Goal: Information Seeking & Learning: Learn about a topic

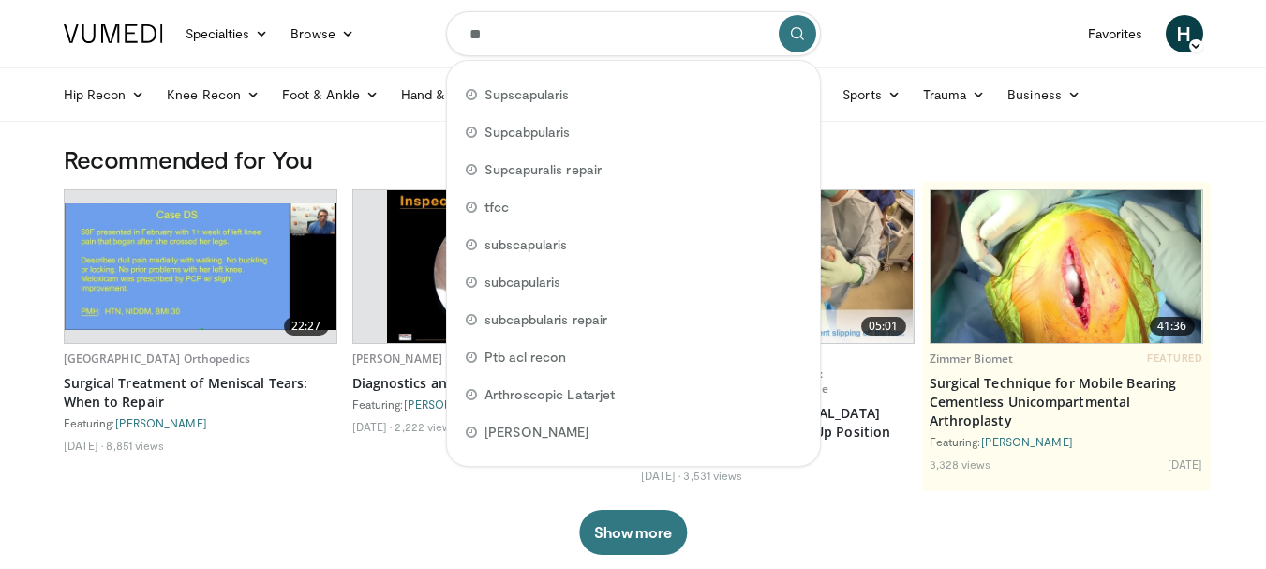
type input "*"
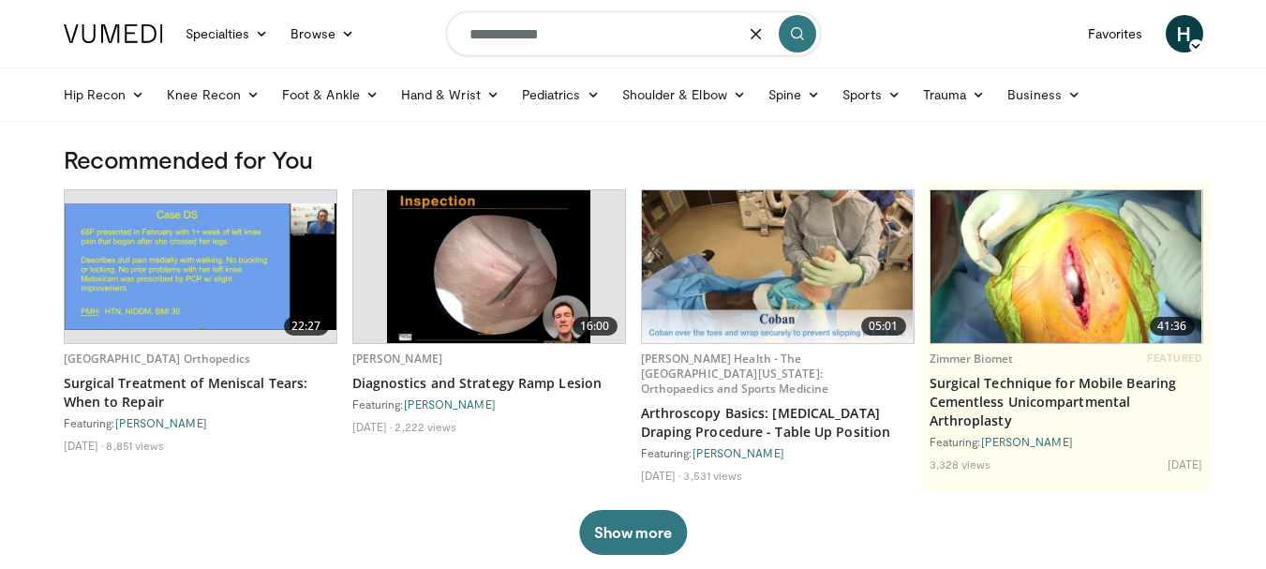
type input "**********"
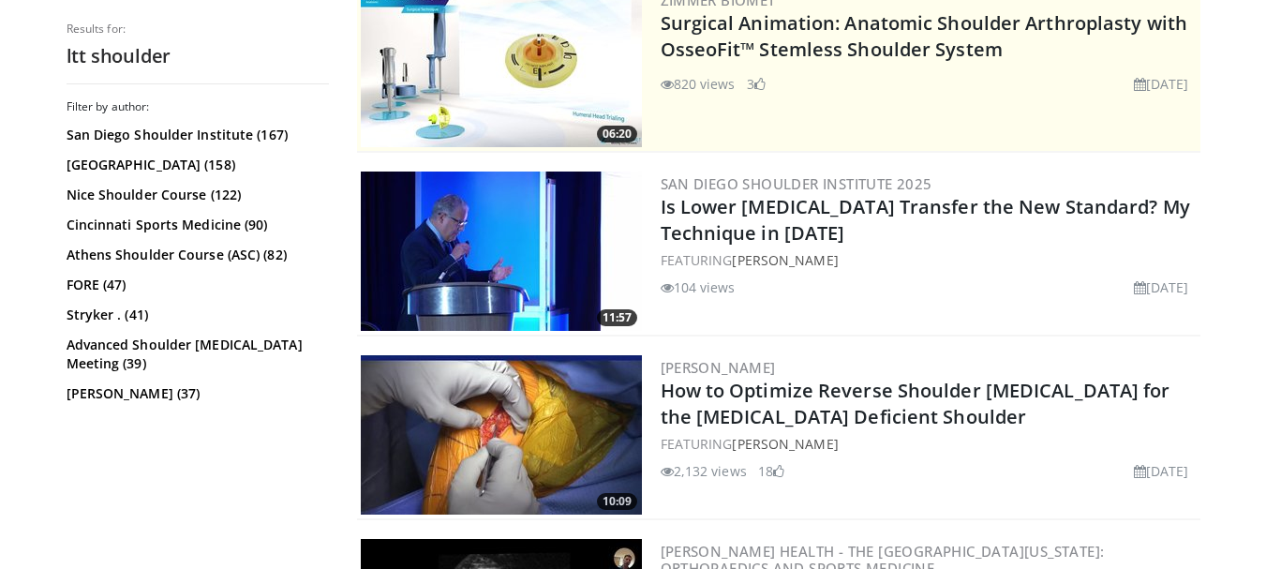
scroll to position [375, 0]
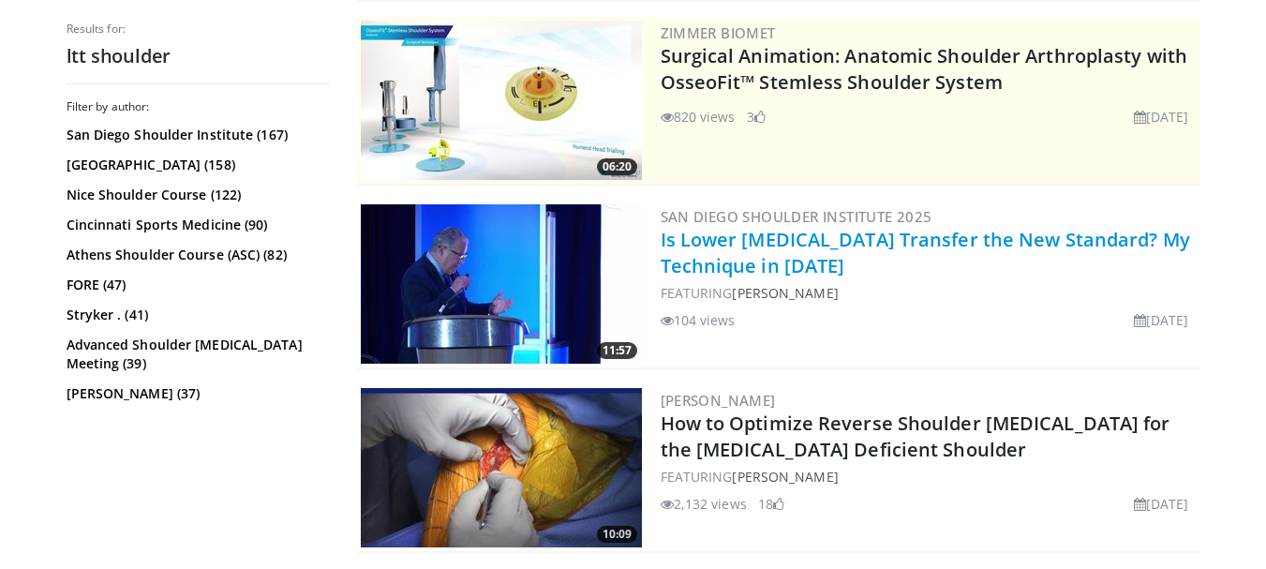
click at [791, 265] on link "Is Lower [MEDICAL_DATA] Transfer the New Standard? My Technique in [DATE]" at bounding box center [926, 253] width 530 height 52
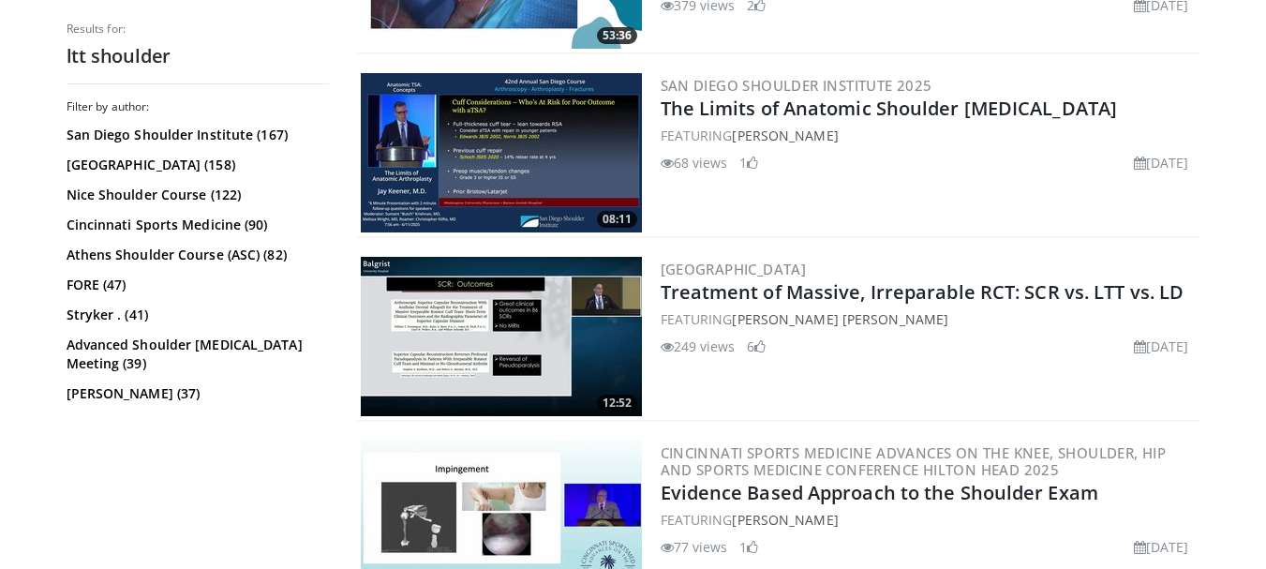
scroll to position [2718, 0]
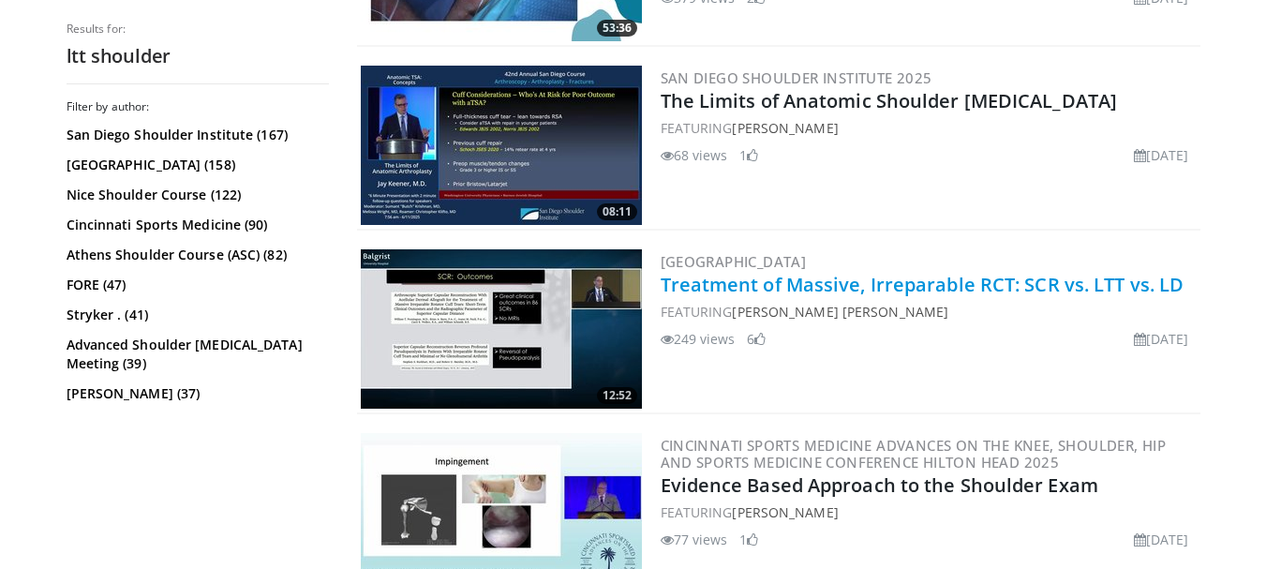
click at [798, 285] on link "Treatment of Massive, Irreparable RCT: SCR vs. LTT vs. LD" at bounding box center [923, 284] width 524 height 25
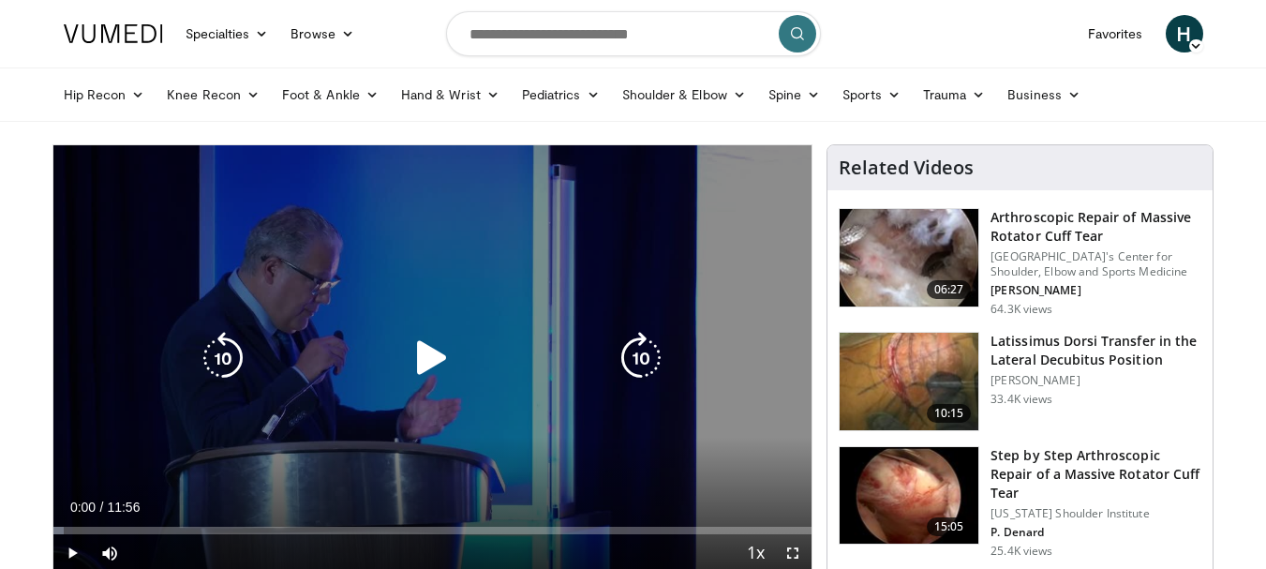
click at [429, 350] on icon "Video Player" at bounding box center [432, 358] width 52 height 52
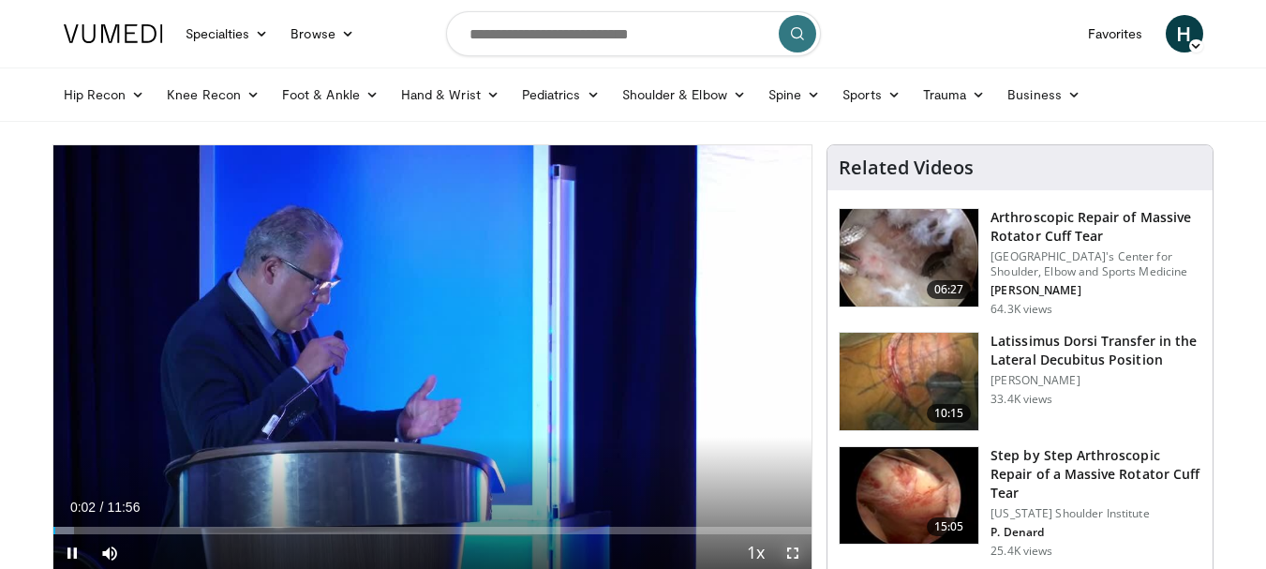
click at [798, 558] on span "Video Player" at bounding box center [792, 552] width 37 height 37
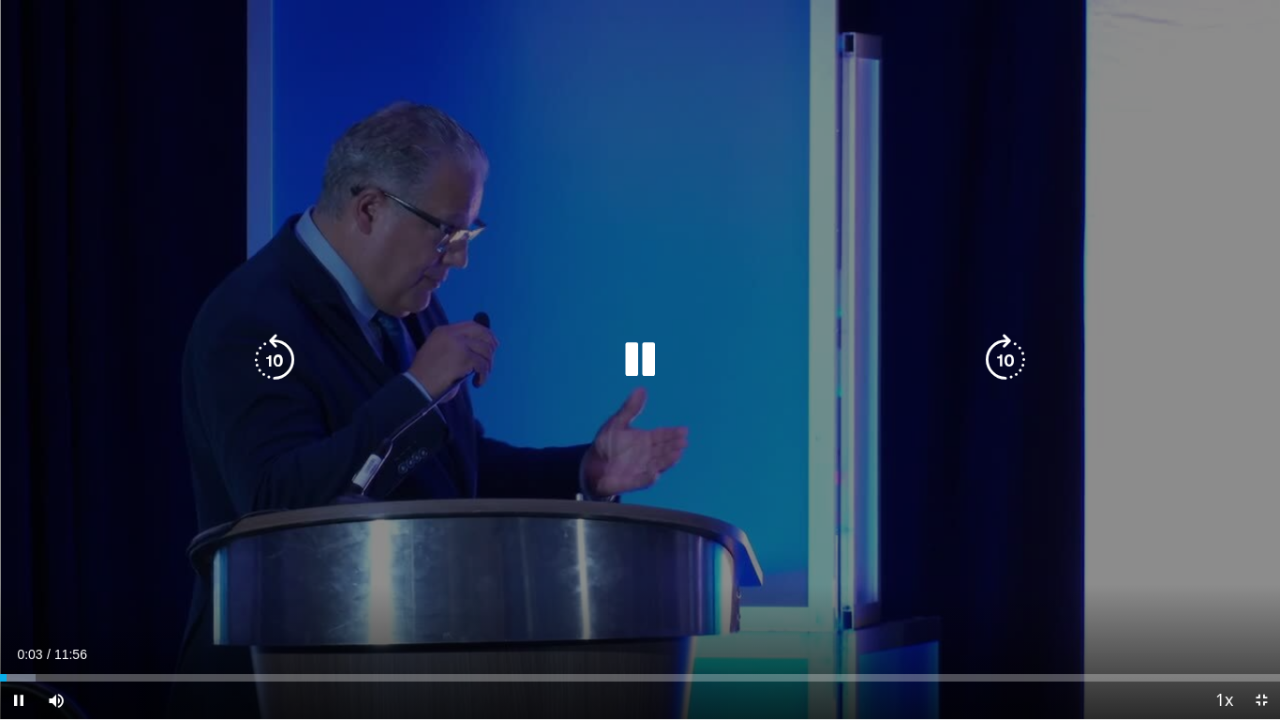
click at [625, 386] on div "10 seconds Tap to unmute" at bounding box center [640, 359] width 1280 height 719
click at [624, 352] on icon "Video Player" at bounding box center [640, 360] width 52 height 52
click at [467, 524] on div "10 seconds Tap to unmute" at bounding box center [640, 359] width 1280 height 719
click at [630, 358] on icon "Video Player" at bounding box center [640, 360] width 52 height 52
click at [225, 540] on div "10 seconds Tap to unmute" at bounding box center [640, 359] width 1280 height 719
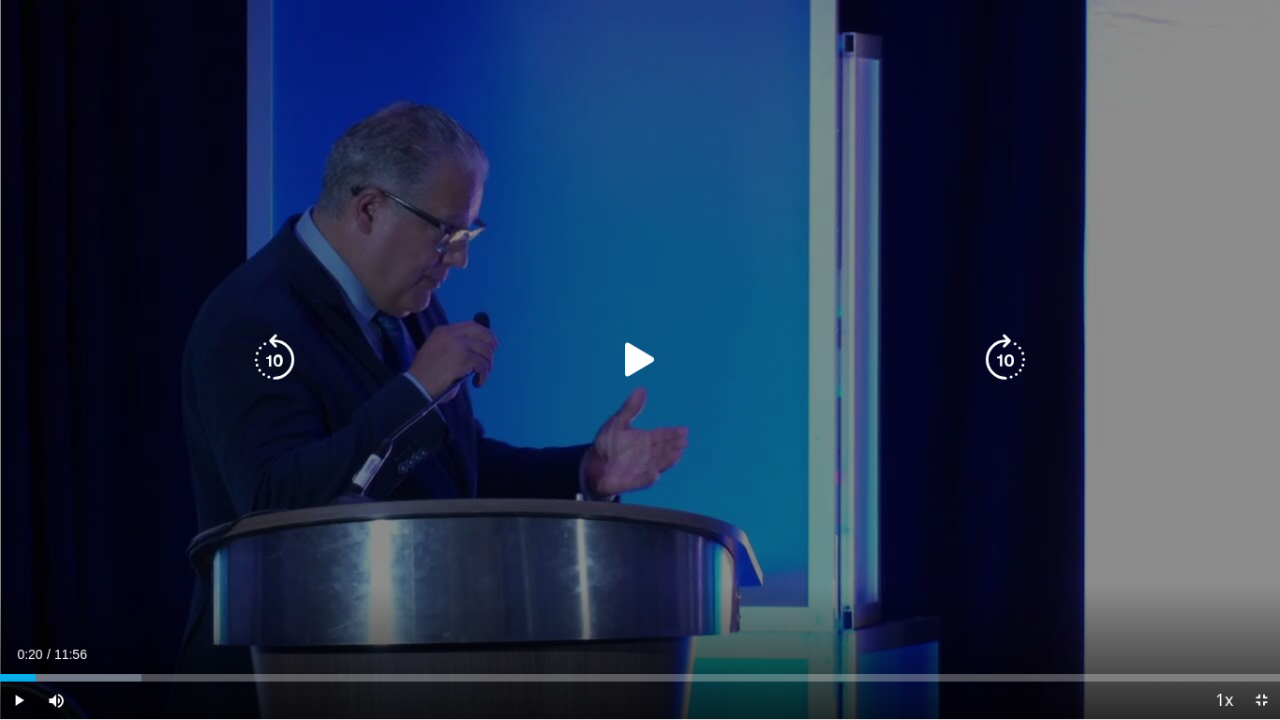
click at [627, 371] on icon "Video Player" at bounding box center [640, 360] width 52 height 52
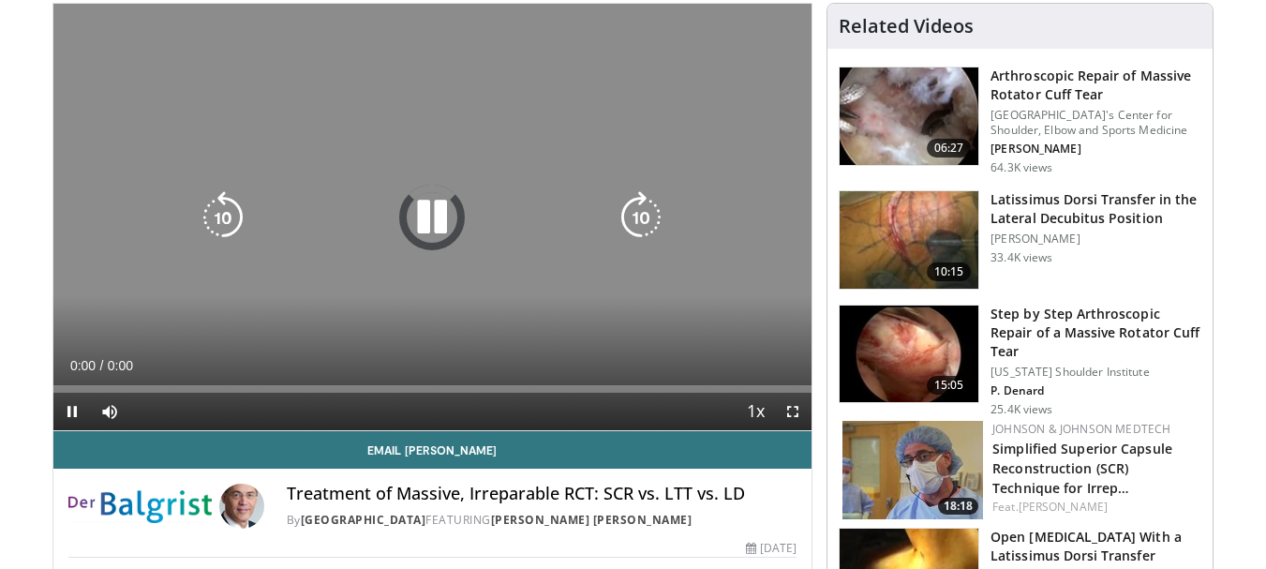
scroll to position [187, 0]
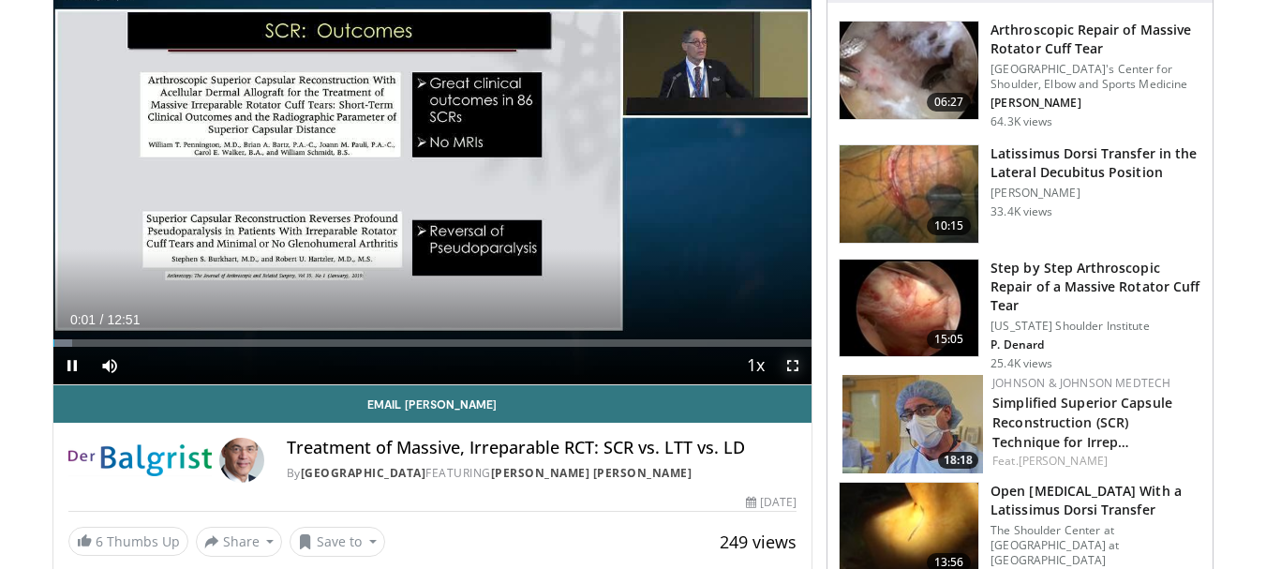
click at [791, 365] on span "Video Player" at bounding box center [792, 365] width 37 height 37
